Goal: Task Accomplishment & Management: Manage account settings

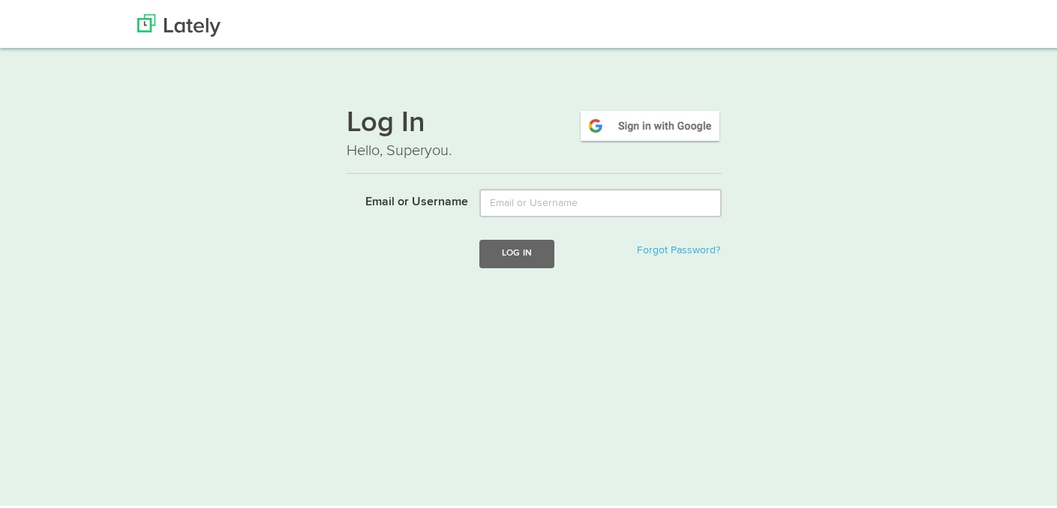
click at [606, 216] on form "Email or Username Log In Forgot Password?" at bounding box center [533, 237] width 375 height 102
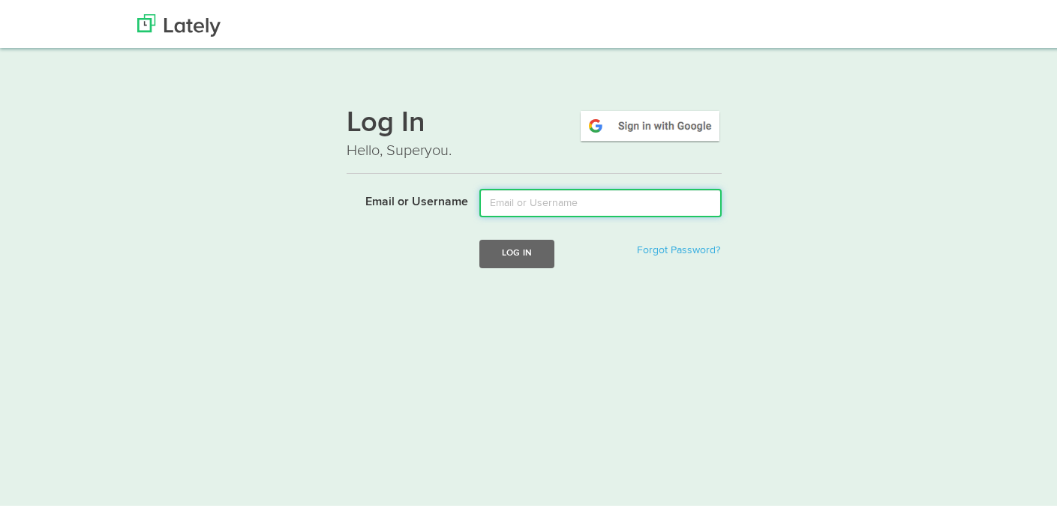
click at [602, 209] on input "Email or Username" at bounding box center [600, 200] width 242 height 28
type input "[EMAIL_ADDRESS][DOMAIN_NAME]"
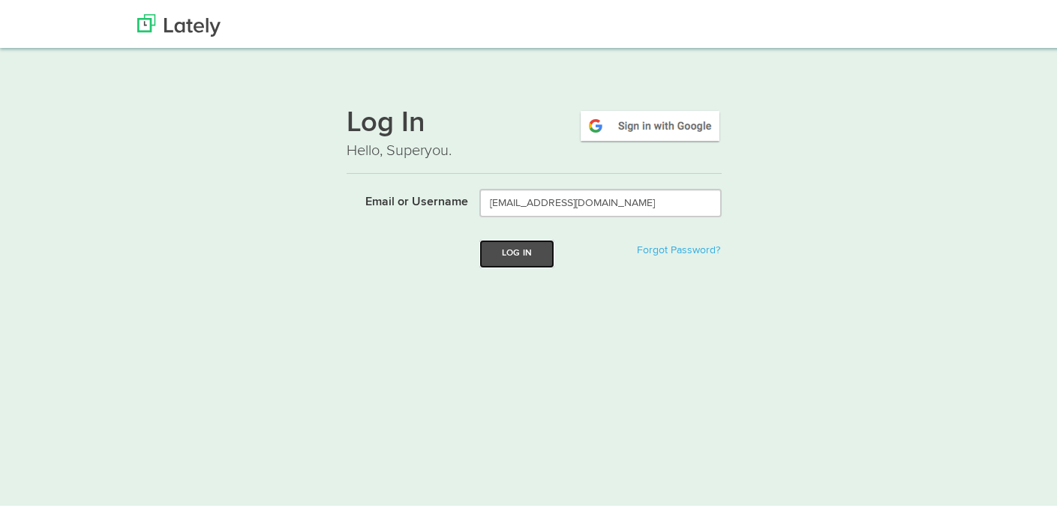
click at [540, 255] on button "Log In" at bounding box center [516, 251] width 75 height 28
